Goal: Task Accomplishment & Management: Complete application form

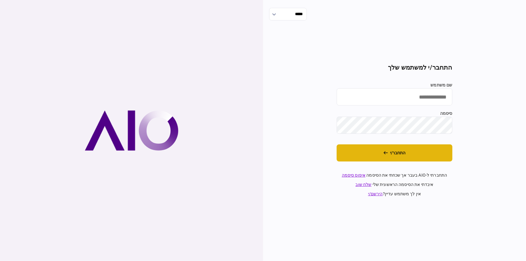
type input "********"
click at [380, 145] on button "התחבר/י" at bounding box center [395, 153] width 116 height 17
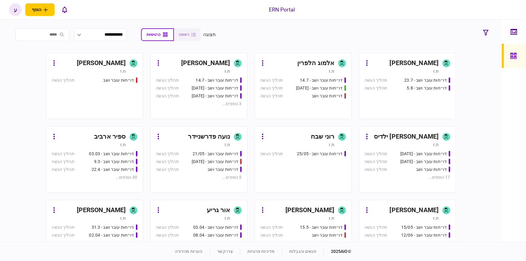
scroll to position [62, 0]
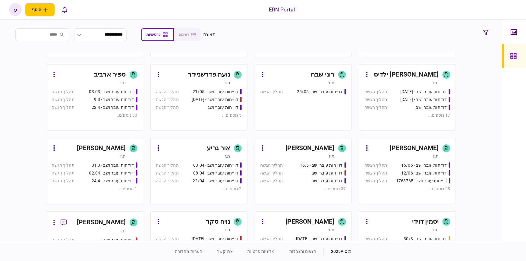
click at [124, 218] on div "[PERSON_NAME]" at bounding box center [101, 223] width 49 height 10
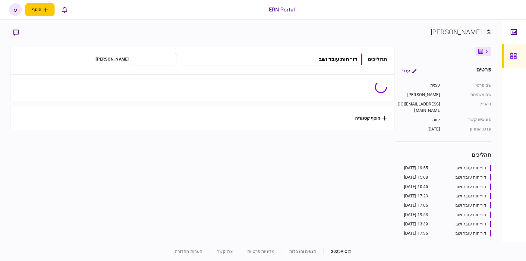
type input "**********"
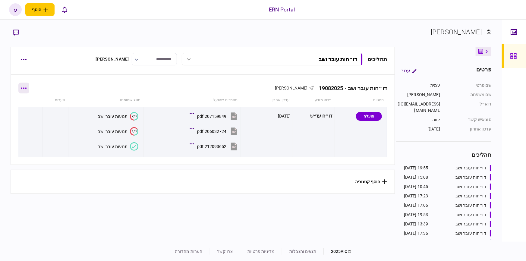
click at [28, 91] on button "button" at bounding box center [23, 88] width 11 height 11
click at [54, 77] on div at bounding box center [263, 130] width 526 height 261
click at [21, 61] on button "button" at bounding box center [23, 59] width 11 height 11
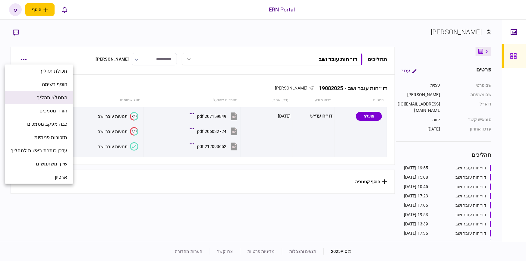
click at [49, 97] on span "התחל/י תהליך" at bounding box center [52, 97] width 30 height 7
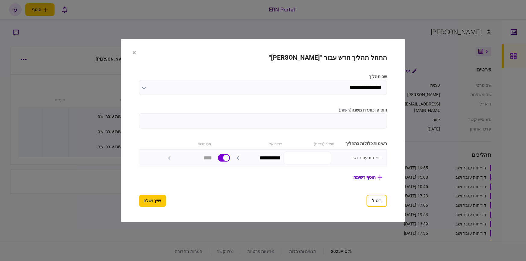
click at [326, 120] on input "הוסיפו כותרת משנה ( רשות )" at bounding box center [263, 121] width 249 height 15
type input "********"
click at [153, 195] on button "שייך ושלח" at bounding box center [152, 201] width 27 height 12
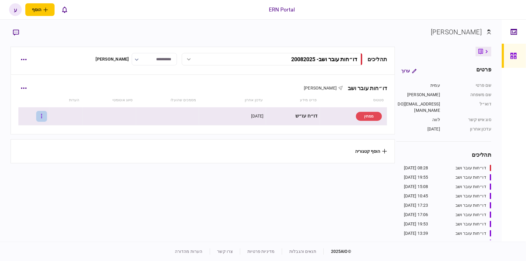
click at [47, 119] on button "button" at bounding box center [41, 116] width 11 height 11
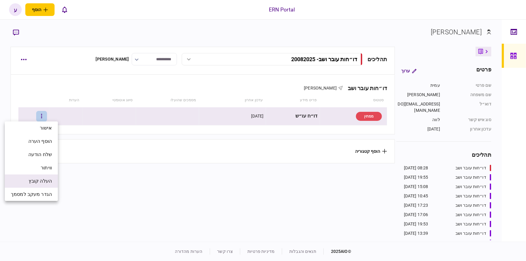
click at [48, 175] on li "העלה קובץ" at bounding box center [31, 181] width 53 height 13
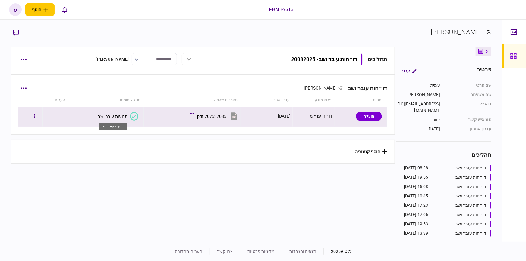
click at [117, 118] on div "תנועות עובר ושב" at bounding box center [113, 116] width 30 height 5
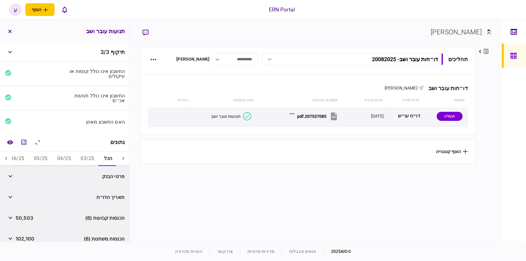
click at [83, 163] on button "03/25" at bounding box center [87, 159] width 23 height 14
click at [66, 161] on button "04/25" at bounding box center [64, 159] width 23 height 14
click at [39, 158] on button "05/25" at bounding box center [41, 159] width 23 height 14
click at [12, 197] on icon "button" at bounding box center [10, 197] width 4 height 2
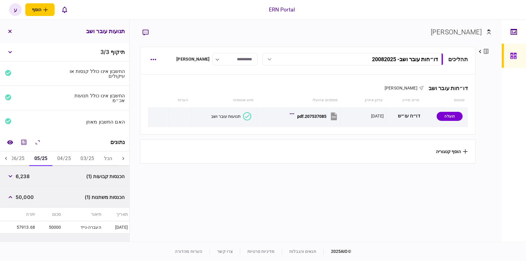
scroll to position [75, 0]
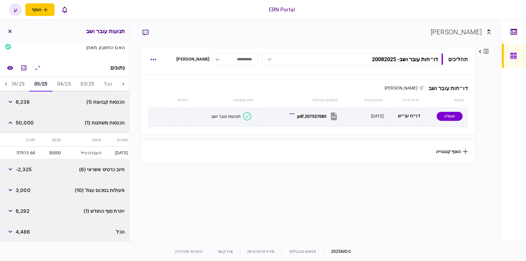
click at [20, 82] on button "06/25" at bounding box center [17, 84] width 23 height 14
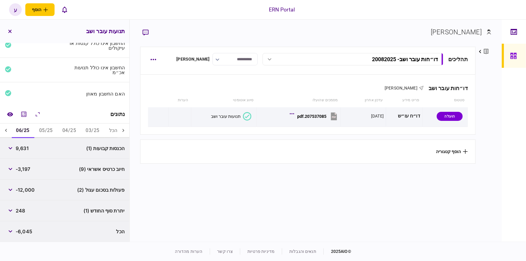
scroll to position [0, -6]
click at [8, 131] on icon at bounding box center [6, 131] width 6 height 6
click at [45, 127] on button "07/25" at bounding box center [46, 131] width 23 height 14
click at [21, 133] on button "08/25" at bounding box center [23, 131] width 23 height 14
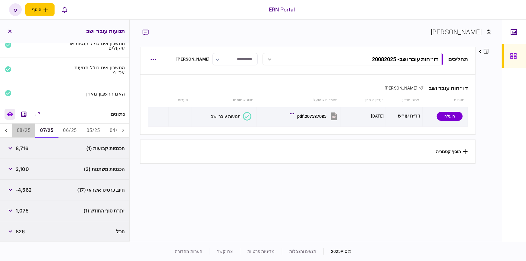
scroll to position [7, 0]
